Goal: Task Accomplishment & Management: Manage account settings

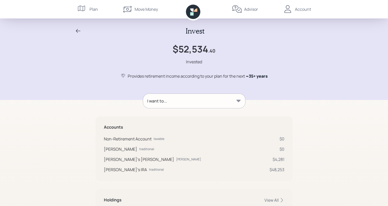
click at [75, 30] on icon at bounding box center [78, 31] width 6 height 6
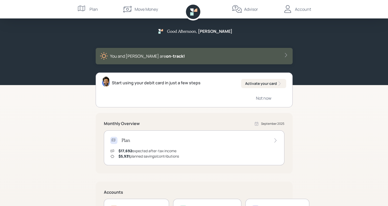
click at [303, 9] on div "Account" at bounding box center [303, 9] width 16 height 6
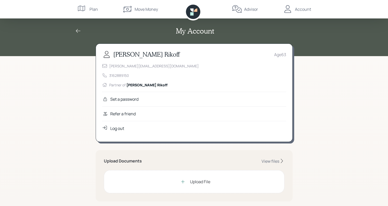
click at [117, 130] on div "Log out" at bounding box center [117, 128] width 14 height 6
